Goal: Information Seeking & Learning: Compare options

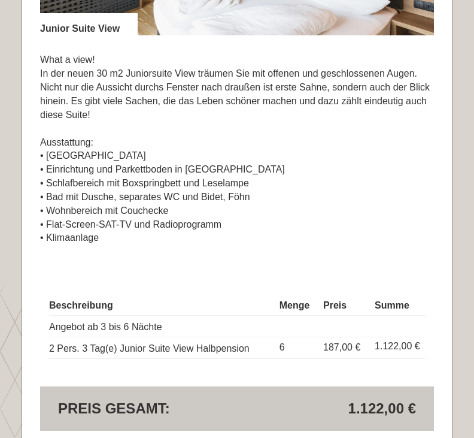
scroll to position [2658, 0]
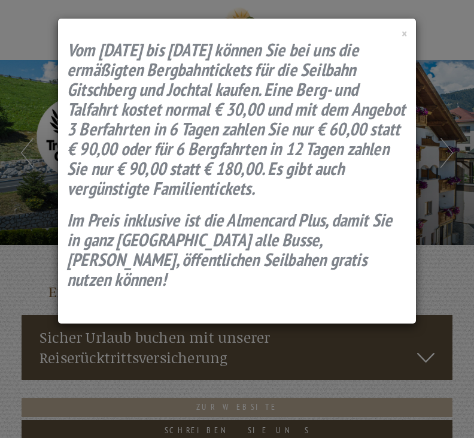
scroll to position [736, 0]
click at [398, 35] on div "× Vom 12.07. bis 14.09. können Sie bei uns die ermäßigten Bergbahntickets für d…" at bounding box center [237, 171] width 358 height 305
click at [404, 28] on span "×" at bounding box center [404, 34] width 5 height 16
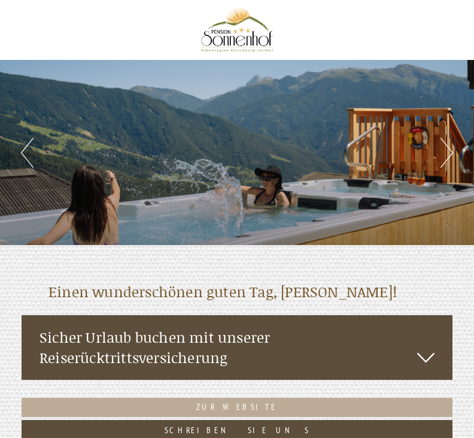
click at [444, 169] on div "Previous Next 1 2 3 4 5 6 7 8 9 10 11 12 13 14 15 16 17 18 19" at bounding box center [237, 152] width 474 height 185
click at [442, 158] on button "Next" at bounding box center [447, 153] width 13 height 30
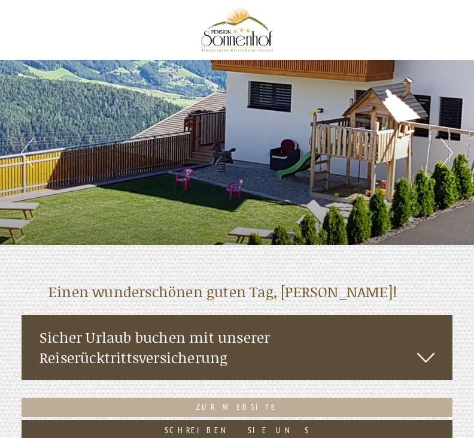
click at [451, 150] on button "Next" at bounding box center [447, 153] width 13 height 30
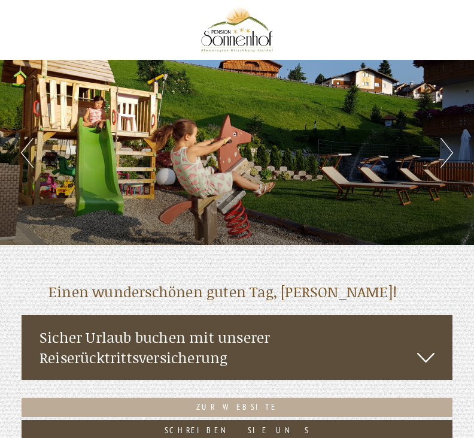
click at [451, 151] on button "Next" at bounding box center [447, 153] width 13 height 30
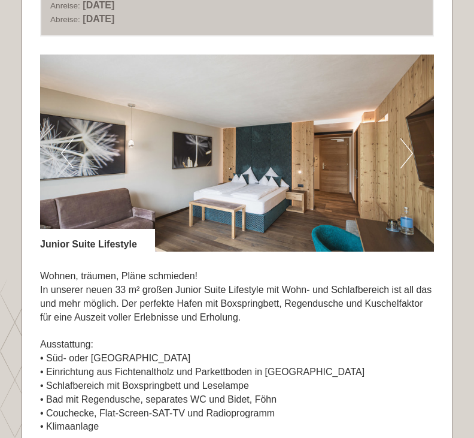
scroll to position [756, 0]
click at [395, 144] on img at bounding box center [237, 152] width 394 height 197
click at [407, 152] on button "Next" at bounding box center [407, 153] width 13 height 30
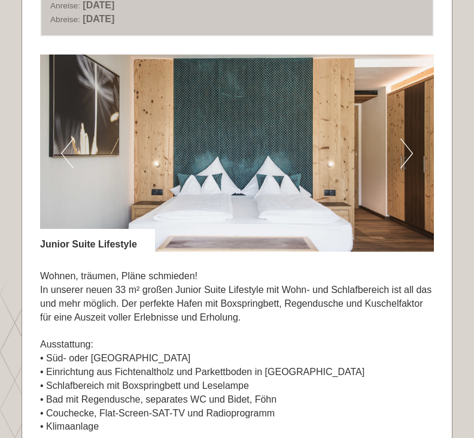
click at [419, 149] on img at bounding box center [237, 152] width 394 height 197
click at [416, 146] on img at bounding box center [237, 152] width 394 height 197
click at [407, 147] on button "Next" at bounding box center [407, 153] width 13 height 30
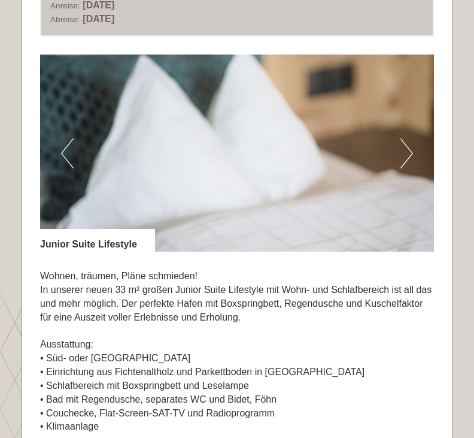
click at [409, 150] on button "Next" at bounding box center [407, 153] width 13 height 30
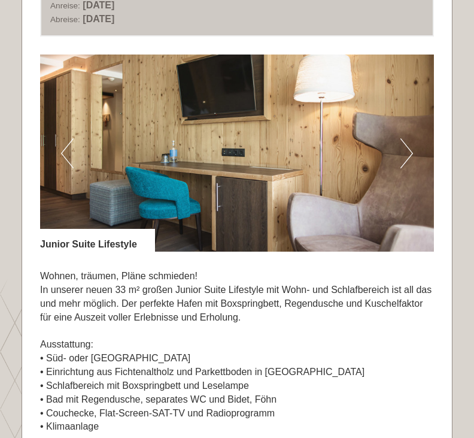
click at [411, 146] on button "Next" at bounding box center [407, 153] width 13 height 30
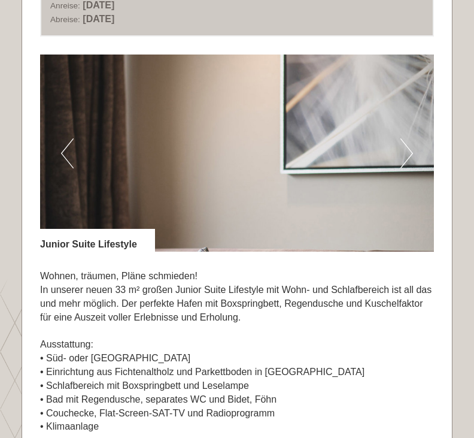
click at [408, 146] on button "Next" at bounding box center [407, 153] width 13 height 30
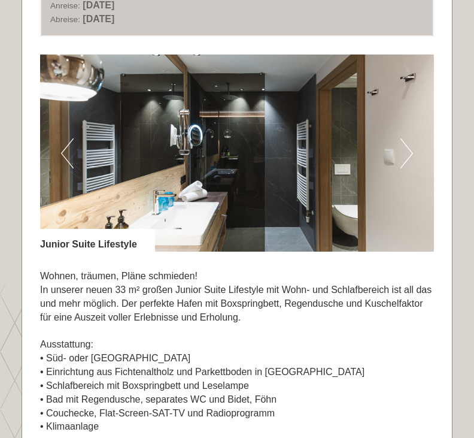
click at [407, 151] on button "Next" at bounding box center [407, 153] width 13 height 30
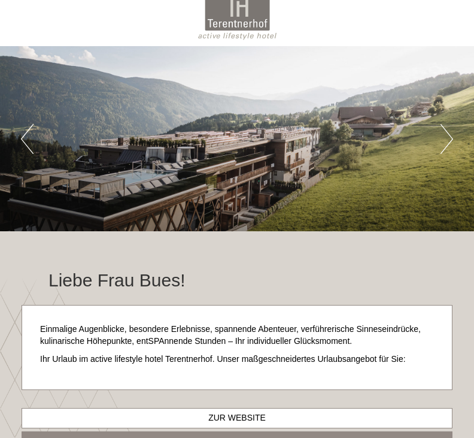
scroll to position [10, 0]
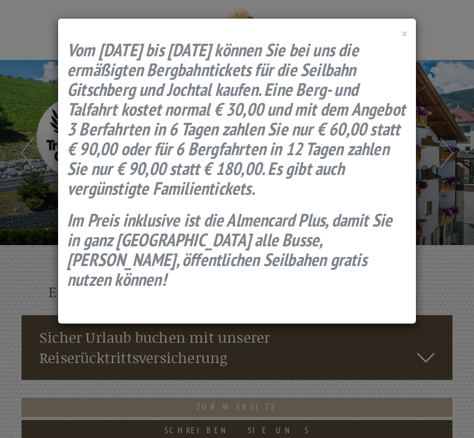
click at [403, 26] on span "×" at bounding box center [404, 34] width 5 height 16
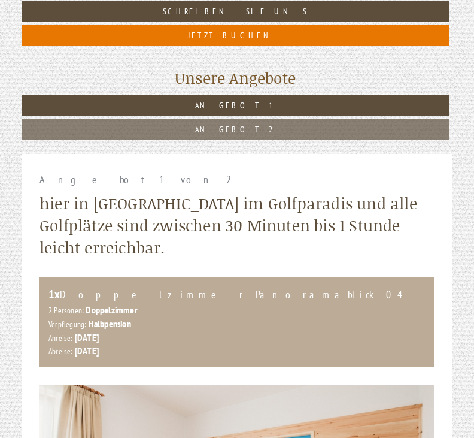
scroll to position [432, 0]
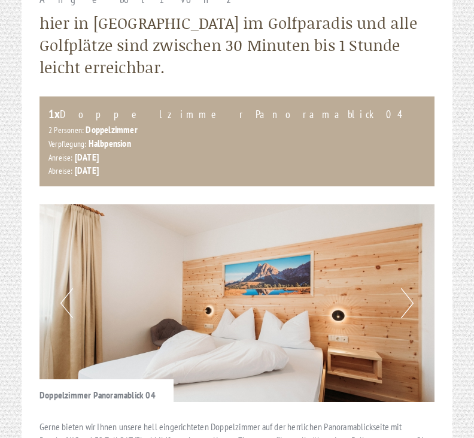
click at [410, 301] on button "Next" at bounding box center [407, 304] width 13 height 30
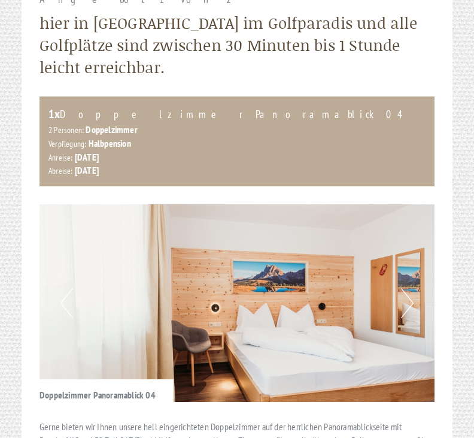
click at [414, 305] on img at bounding box center [237, 303] width 395 height 198
click at [407, 297] on button "Next" at bounding box center [407, 303] width 13 height 30
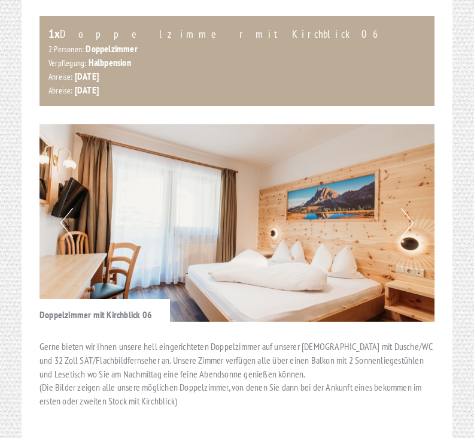
scroll to position [1429, 0]
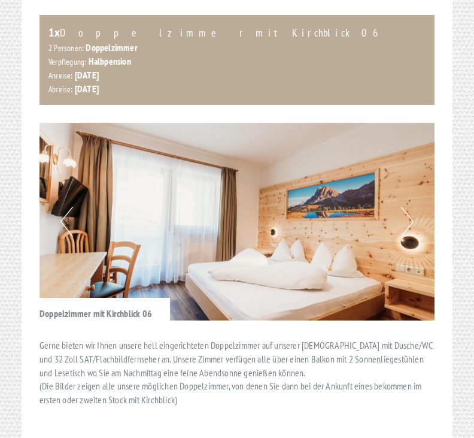
click at [407, 207] on button "Next" at bounding box center [407, 222] width 13 height 30
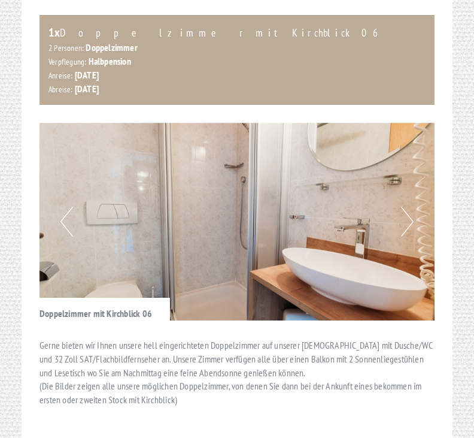
click at [409, 207] on button "Next" at bounding box center [407, 222] width 13 height 30
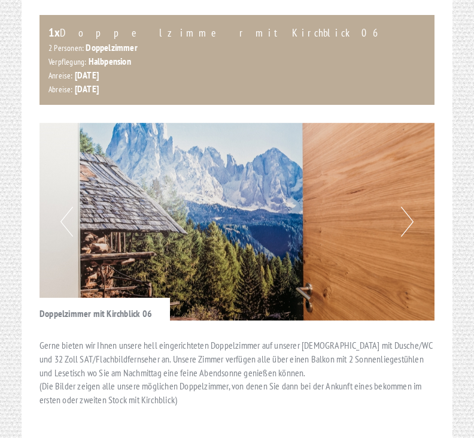
click at [406, 207] on button "Next" at bounding box center [407, 222] width 13 height 30
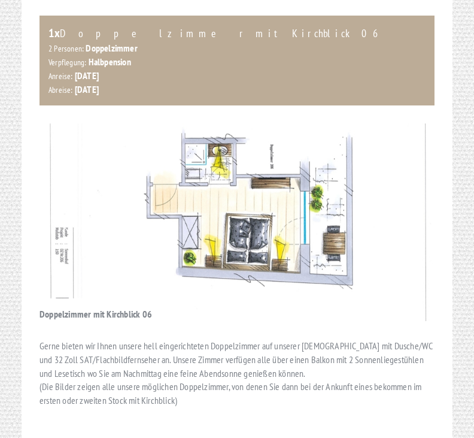
scroll to position [1426, 0]
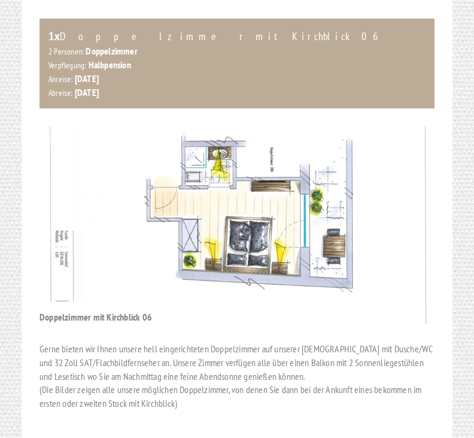
click at [104, 226] on img at bounding box center [237, 225] width 395 height 198
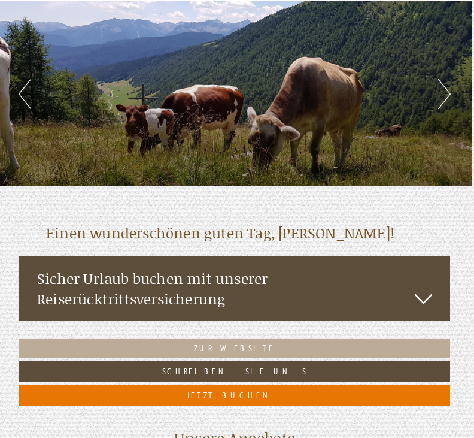
scroll to position [0, 2]
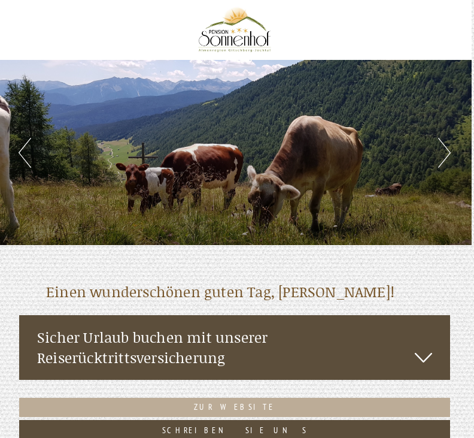
click at [457, 134] on div "Previous Next 1 2 3 4 5 6 7 8 9 10 11 12 13 14 15 16 17 18 19" at bounding box center [235, 152] width 474 height 185
click at [440, 152] on button "Next" at bounding box center [444, 153] width 13 height 30
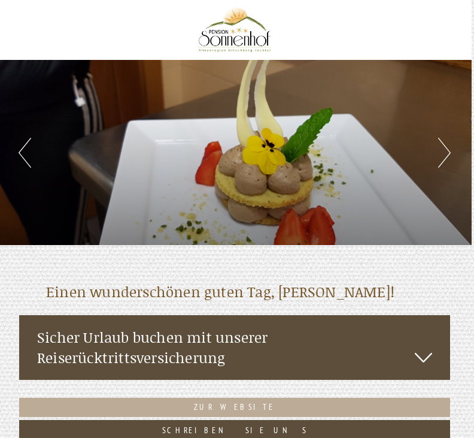
click at [440, 151] on button "Next" at bounding box center [444, 153] width 13 height 30
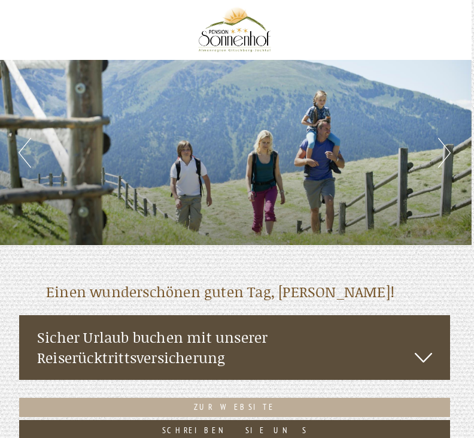
click at [442, 154] on button "Next" at bounding box center [444, 153] width 13 height 30
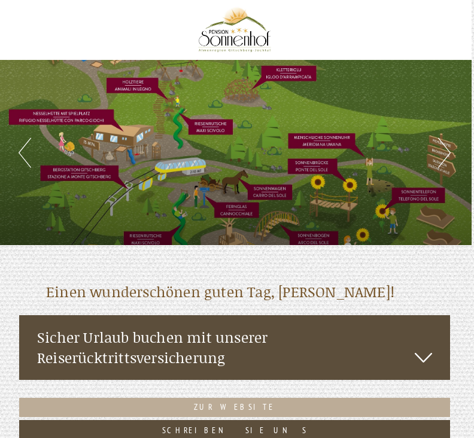
click at [440, 154] on button "Next" at bounding box center [444, 153] width 13 height 30
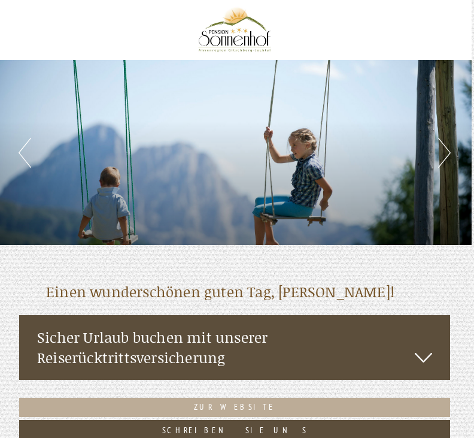
click at [443, 154] on button "Next" at bounding box center [444, 153] width 13 height 30
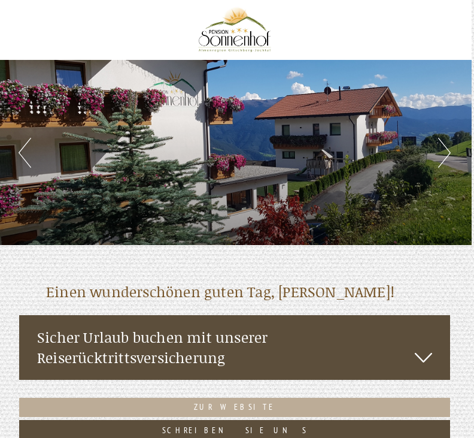
click at [446, 147] on button "Next" at bounding box center [444, 153] width 13 height 30
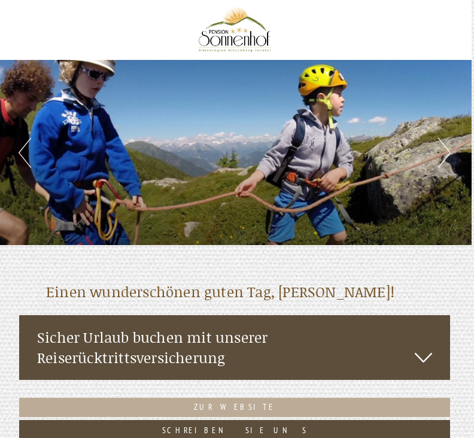
click at [444, 151] on button "Next" at bounding box center [444, 153] width 13 height 30
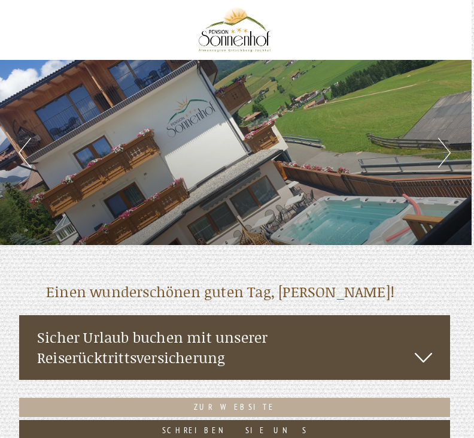
click at [443, 152] on button "Next" at bounding box center [444, 153] width 13 height 30
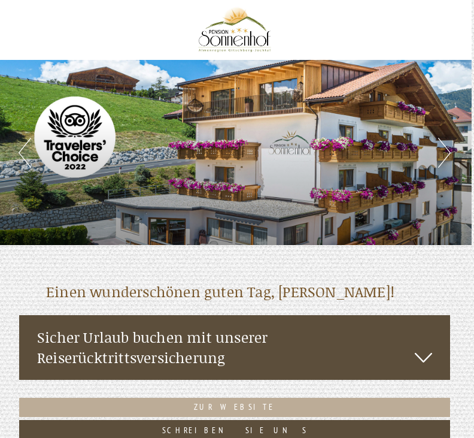
click at [443, 156] on button "Next" at bounding box center [444, 153] width 13 height 30
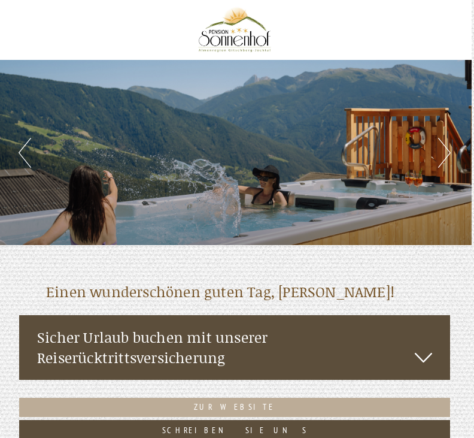
click at [448, 152] on button "Next" at bounding box center [444, 153] width 13 height 30
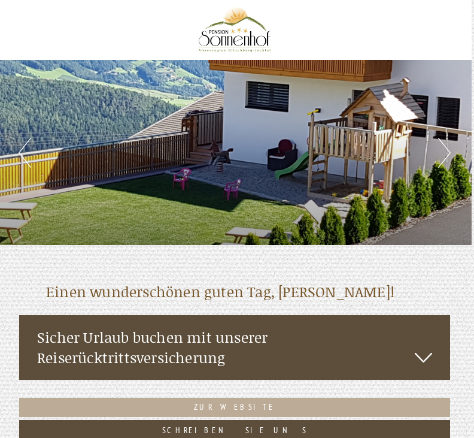
click at [450, 148] on button "Next" at bounding box center [444, 153] width 13 height 30
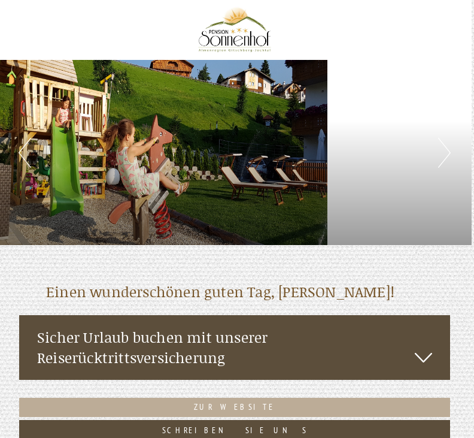
scroll to position [0, 0]
